Goal: Transaction & Acquisition: Subscribe to service/newsletter

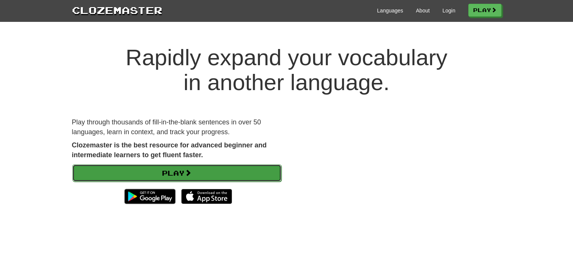
click at [184, 168] on link "Play" at bounding box center [176, 172] width 209 height 17
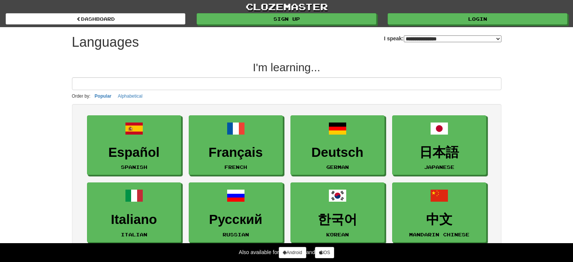
select select "*******"
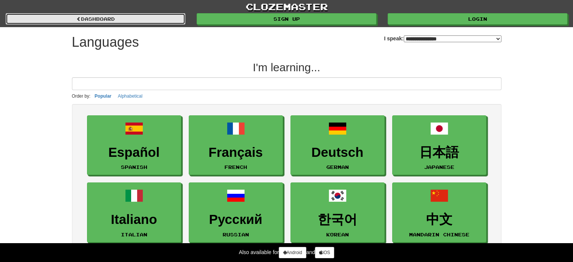
click at [104, 21] on link "dashboard" at bounding box center [96, 18] width 180 height 11
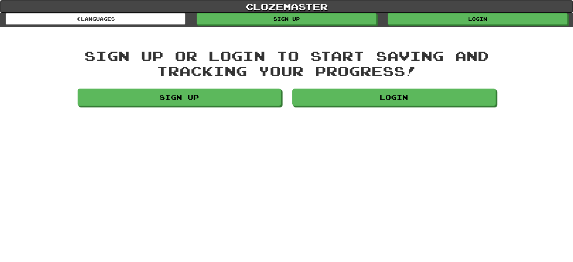
click at [288, 5] on link "clozemaster" at bounding box center [286, 6] width 573 height 13
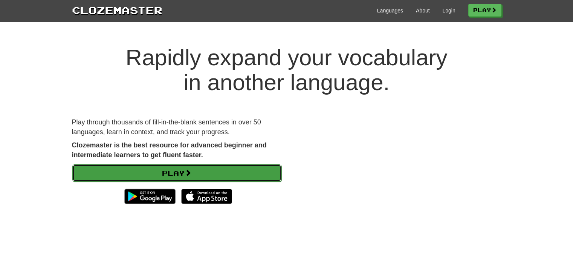
click at [188, 174] on span at bounding box center [187, 172] width 7 height 7
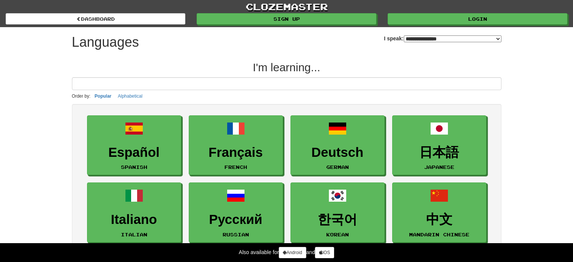
select select "*******"
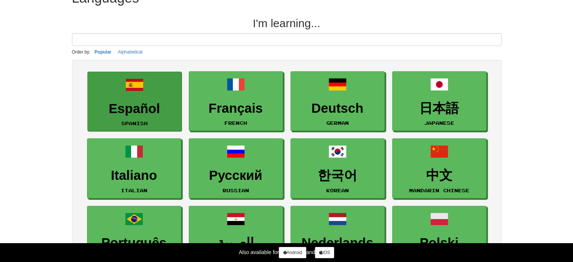
scroll to position [75, 0]
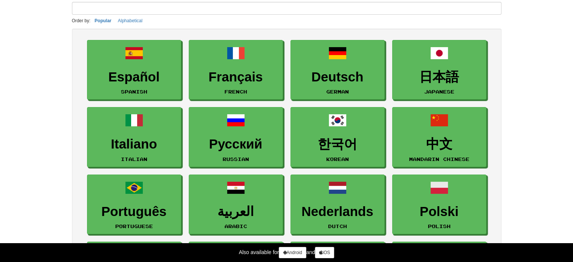
click at [113, 9] on input at bounding box center [286, 8] width 429 height 13
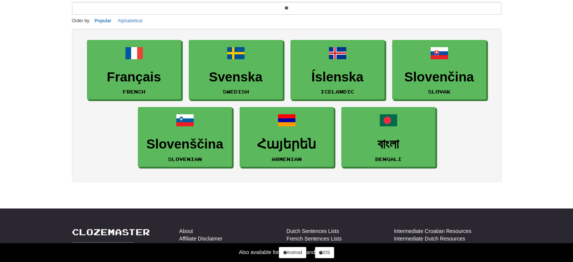
type input "*"
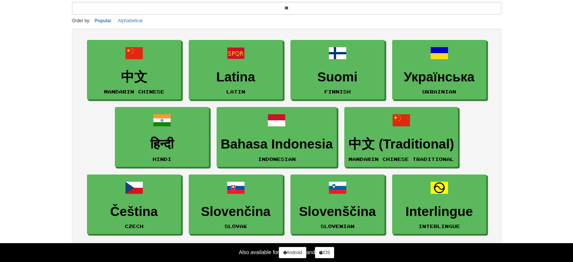
type input "*"
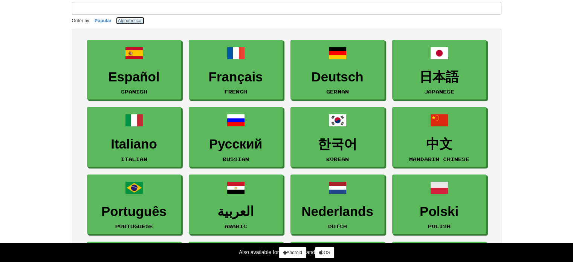
click at [126, 21] on button "Alphabetical" at bounding box center [130, 21] width 29 height 8
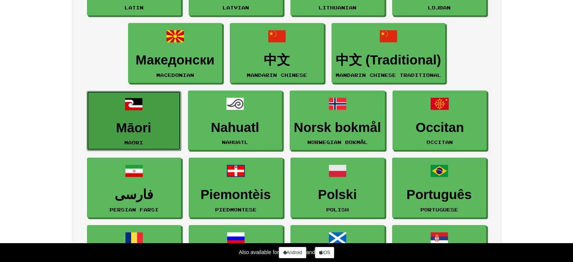
scroll to position [828, 0]
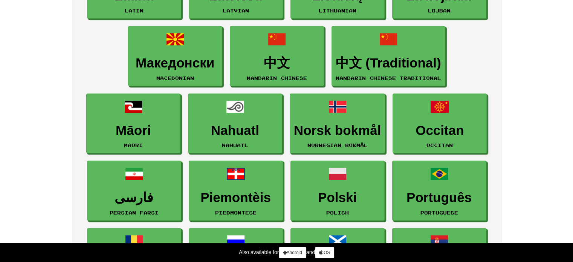
drag, startPoint x: 117, startPoint y: 106, endPoint x: 87, endPoint y: 60, distance: 55.3
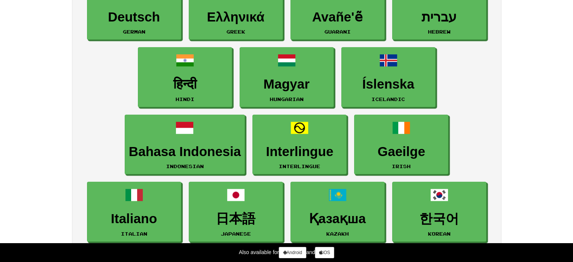
scroll to position [120, 0]
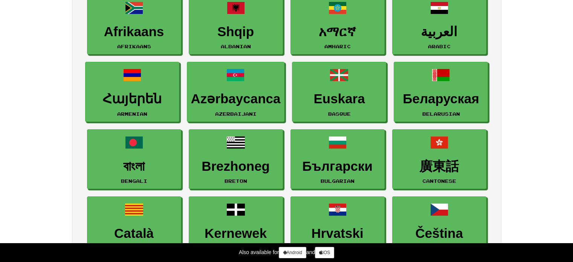
drag, startPoint x: 69, startPoint y: 140, endPoint x: 56, endPoint y: 18, distance: 122.7
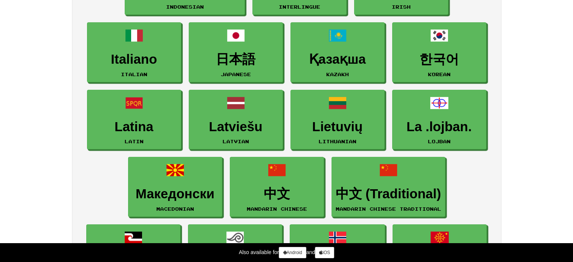
scroll to position [678, 0]
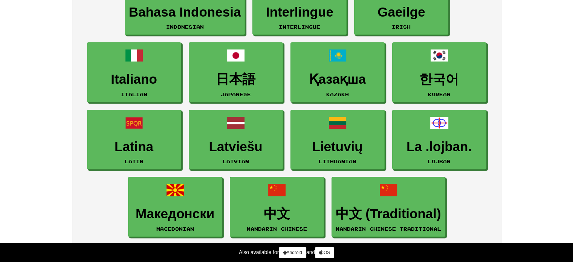
drag, startPoint x: 69, startPoint y: 107, endPoint x: 53, endPoint y: 82, distance: 29.1
click at [53, 82] on div "**********" at bounding box center [286, 25] width 573 height 1407
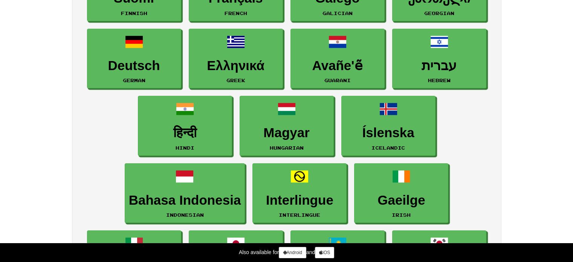
scroll to position [489, 0]
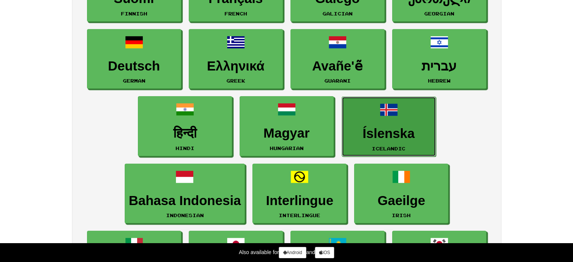
click at [376, 126] on h3 "Íslenska" at bounding box center [389, 133] width 86 height 15
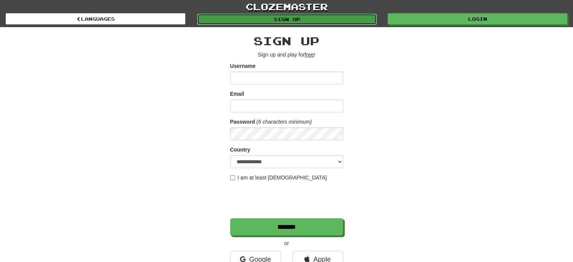
click at [277, 20] on link "Sign up" at bounding box center [287, 19] width 180 height 11
